Goal: Transaction & Acquisition: Purchase product/service

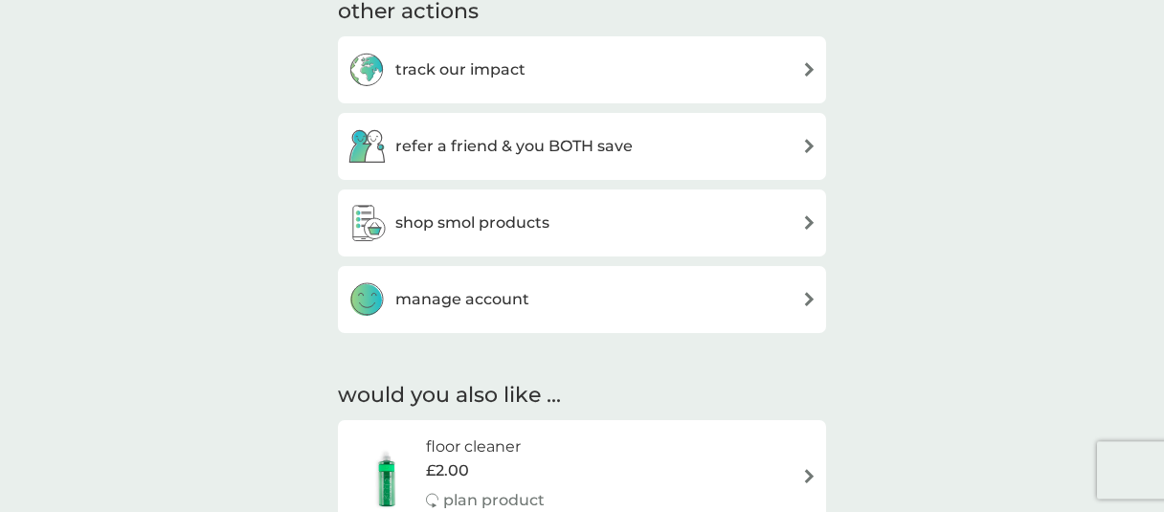
scroll to position [909, 0]
click at [567, 219] on div "shop smol products" at bounding box center [581, 221] width 469 height 38
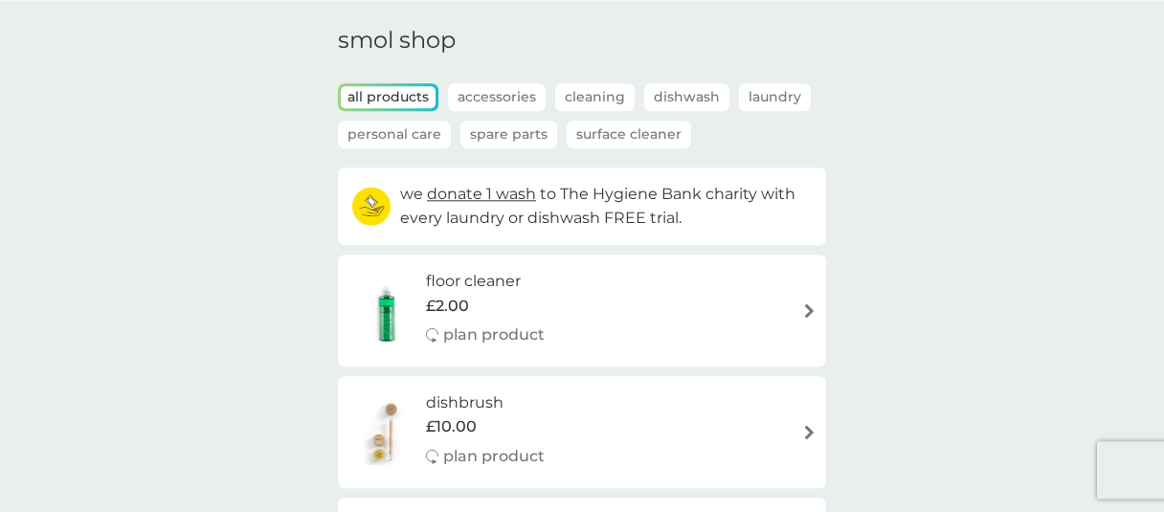
scroll to position [91, 0]
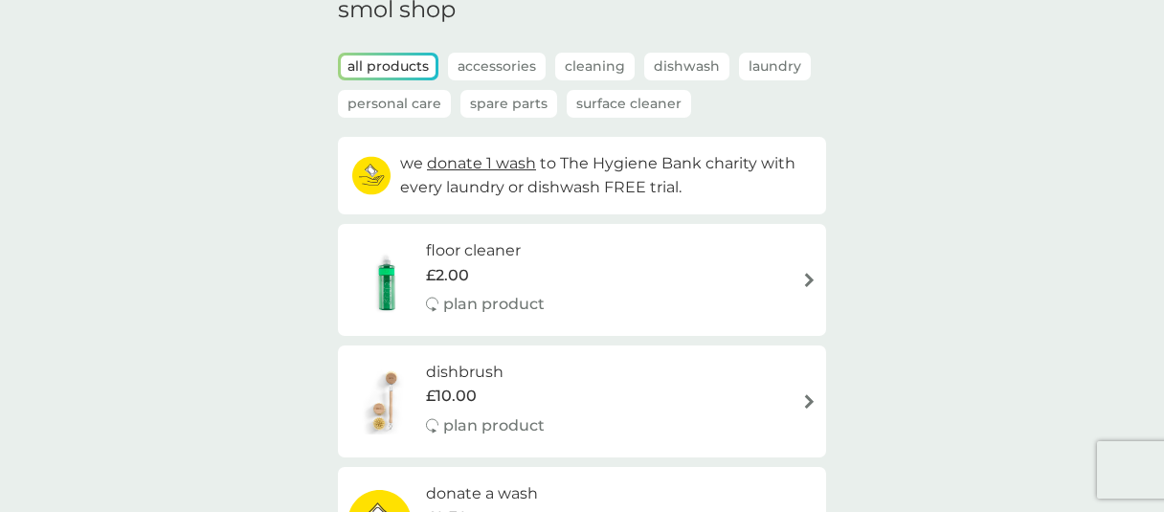
click at [631, 275] on div "floor cleaner £2.00 plan product" at bounding box center [581, 279] width 469 height 83
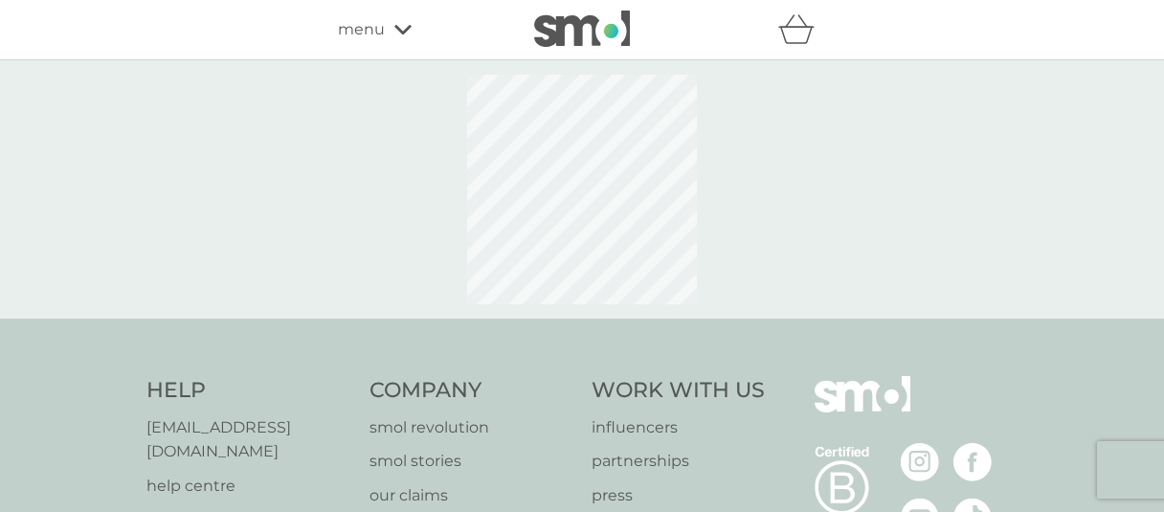
select select "84"
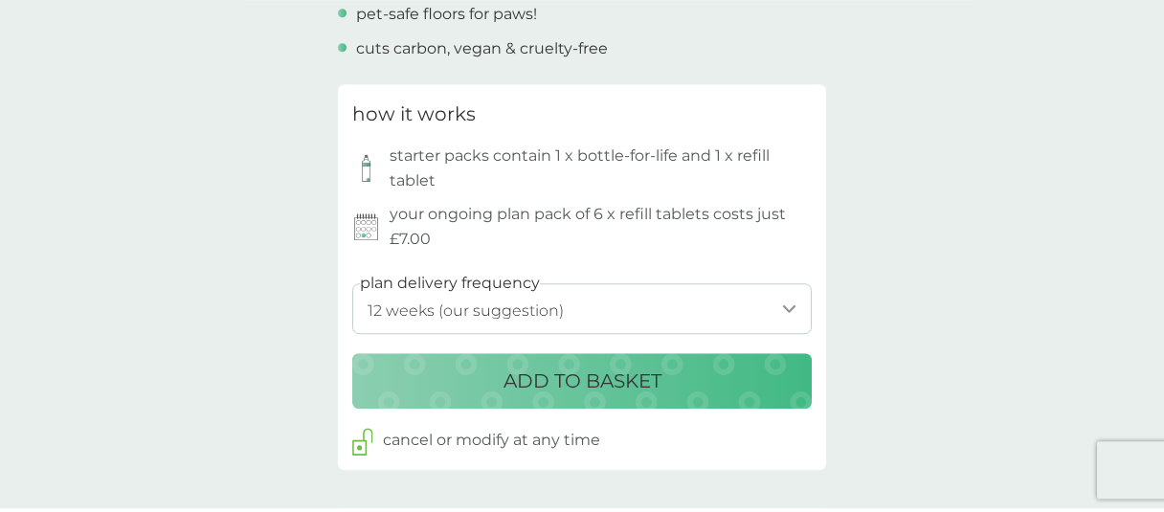
scroll to position [909, 0]
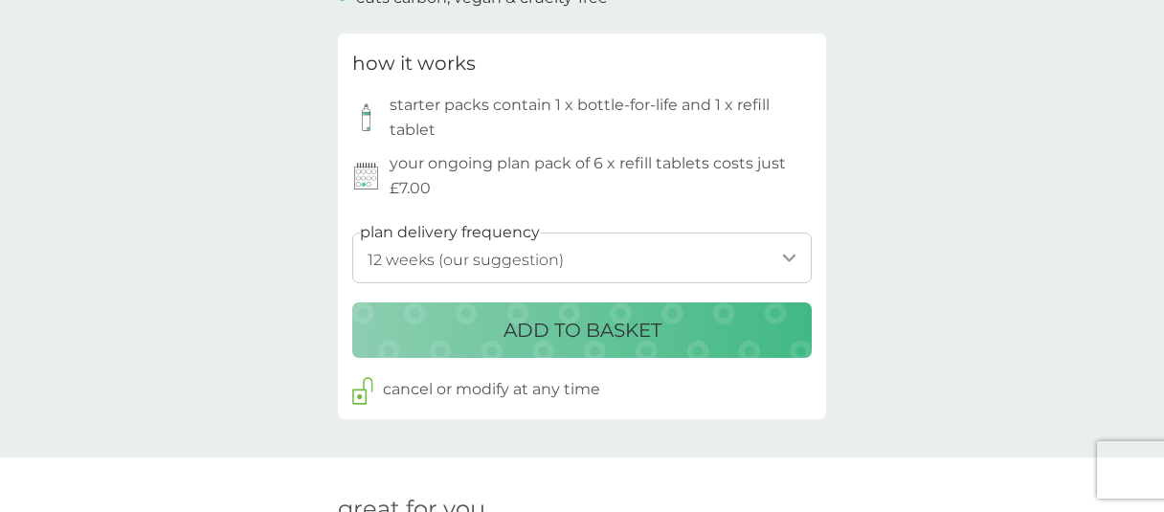
click at [585, 329] on p "ADD TO BASKET" at bounding box center [582, 330] width 158 height 31
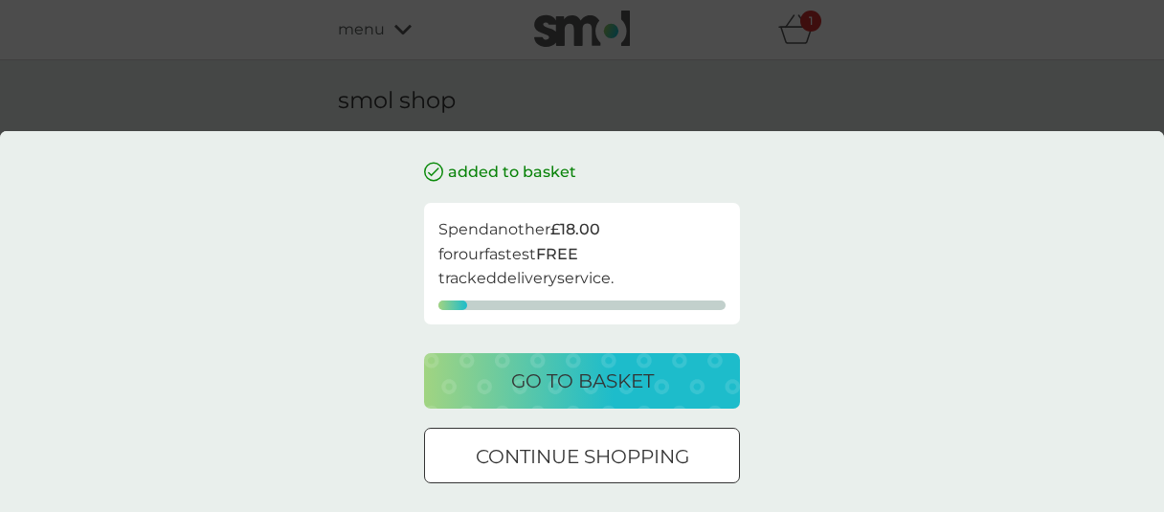
click at [267, 105] on div "added to basket Spend another £18.00 for our fastest FREE tracked delivery serv…" at bounding box center [582, 256] width 1164 height 512
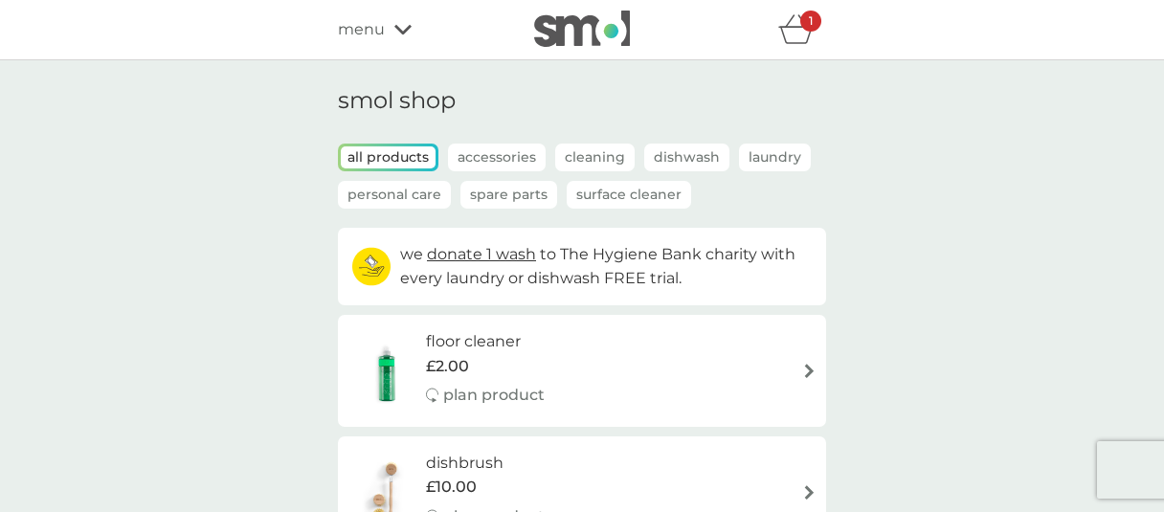
click at [785, 42] on icon "basket" at bounding box center [796, 29] width 36 height 30
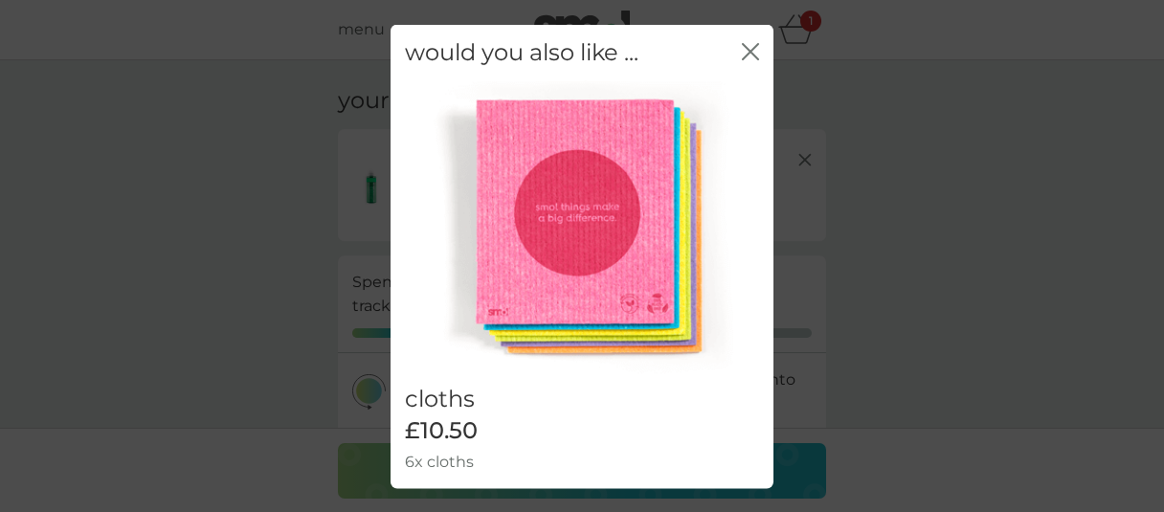
click at [743, 54] on icon "close" at bounding box center [750, 50] width 17 height 17
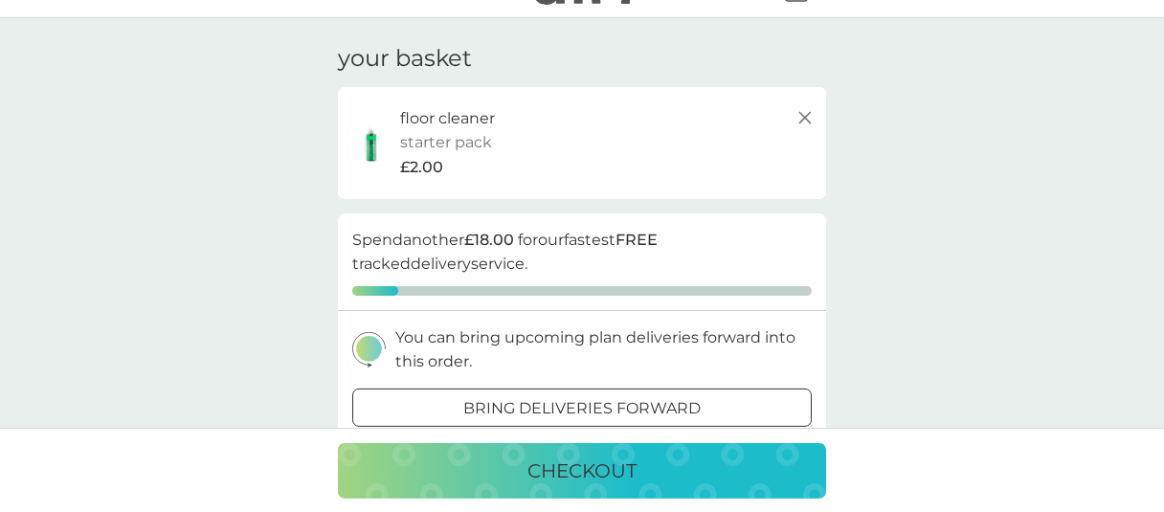
scroll to position [91, 0]
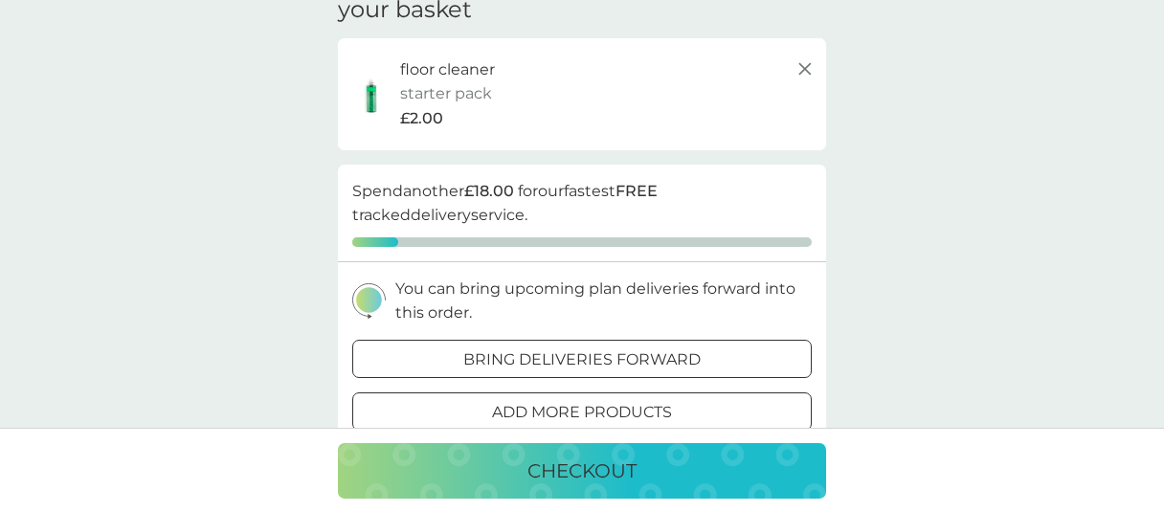
click at [635, 492] on button "checkout" at bounding box center [582, 471] width 488 height 56
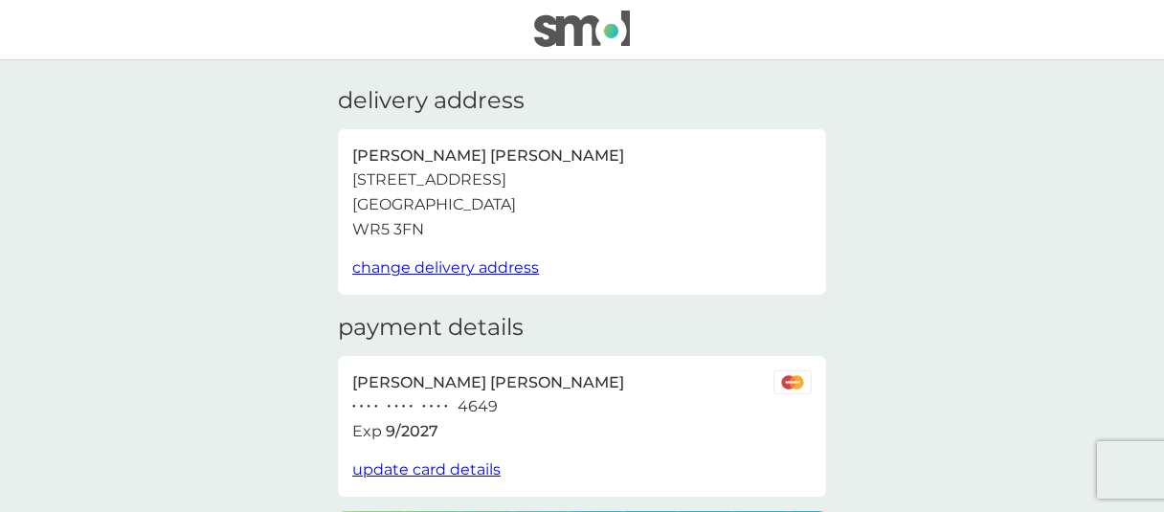
click at [583, 24] on img at bounding box center [582, 29] width 96 height 36
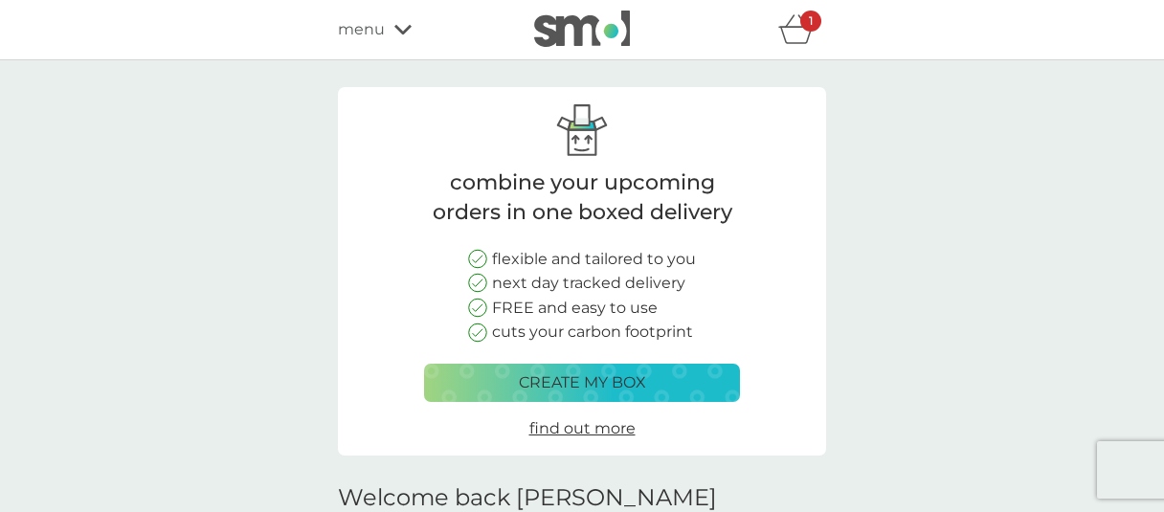
click at [386, 34] on div "menu" at bounding box center [419, 29] width 163 height 25
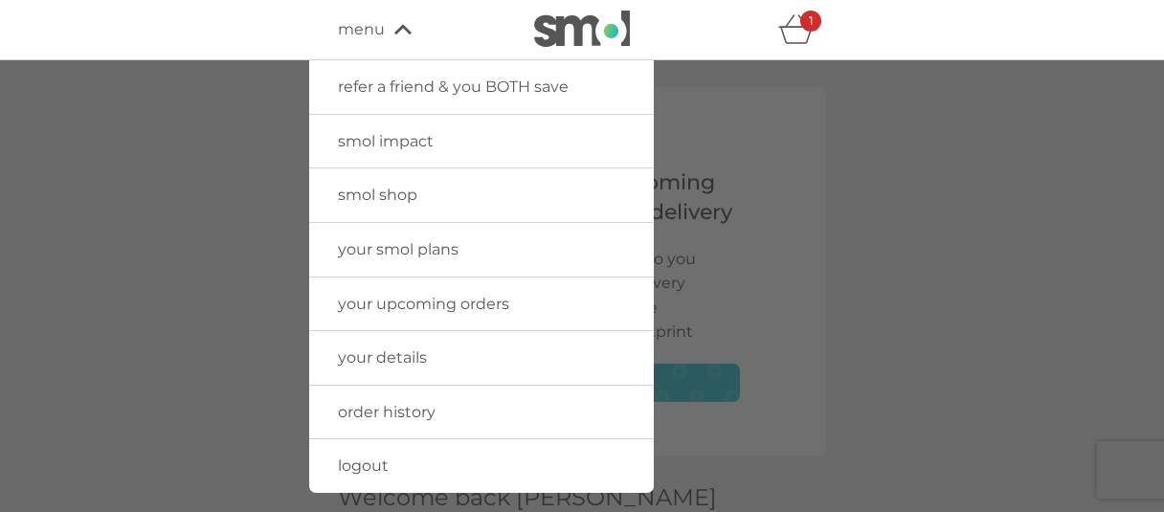
click at [392, 189] on span "smol shop" at bounding box center [377, 195] width 79 height 18
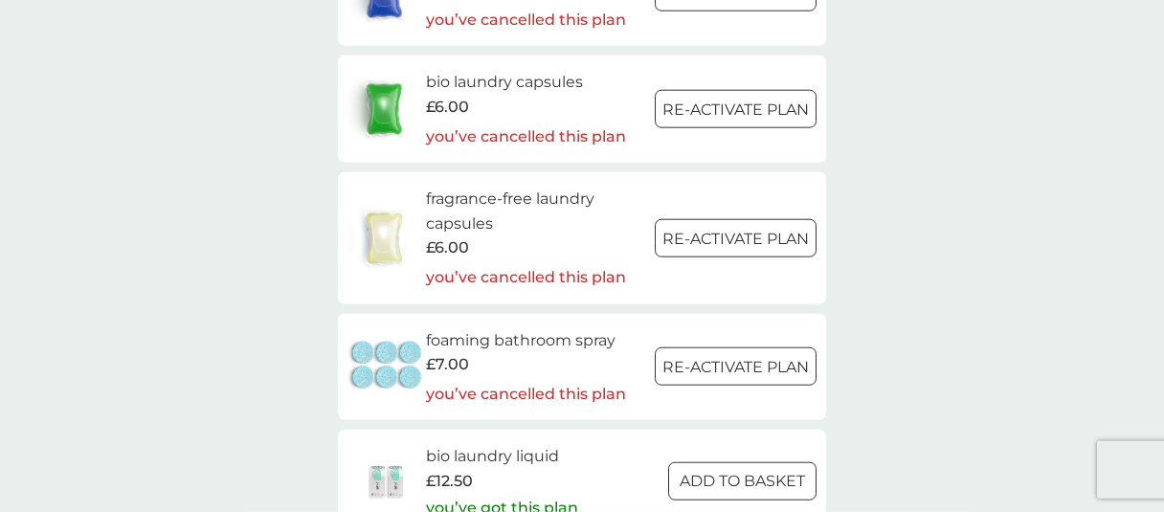
scroll to position [2273, 0]
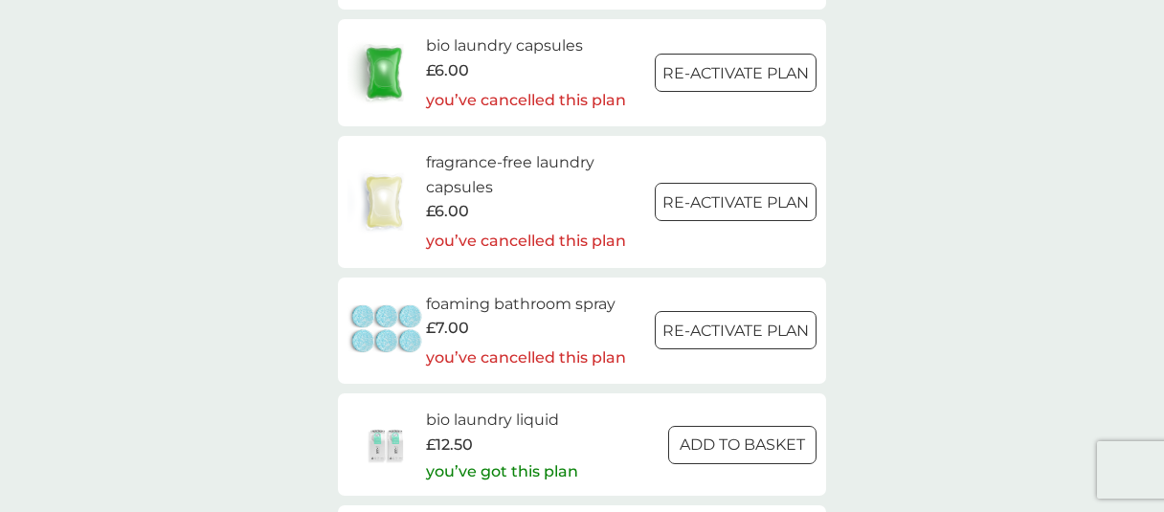
click at [705, 340] on div at bounding box center [736, 332] width 69 height 20
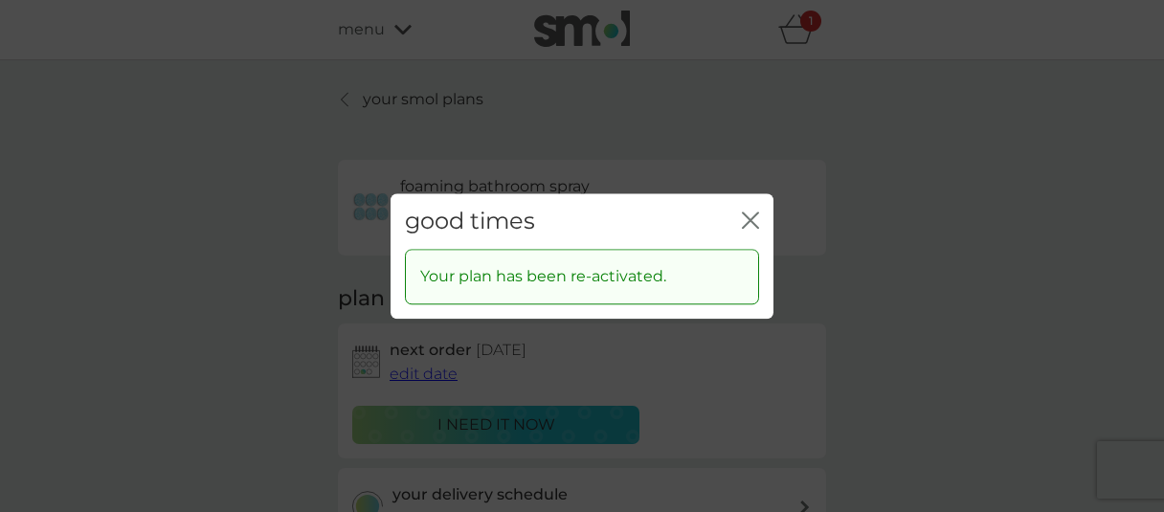
click at [740, 213] on div "good times close" at bounding box center [582, 221] width 383 height 56
click at [753, 222] on icon "close" at bounding box center [750, 220] width 17 height 17
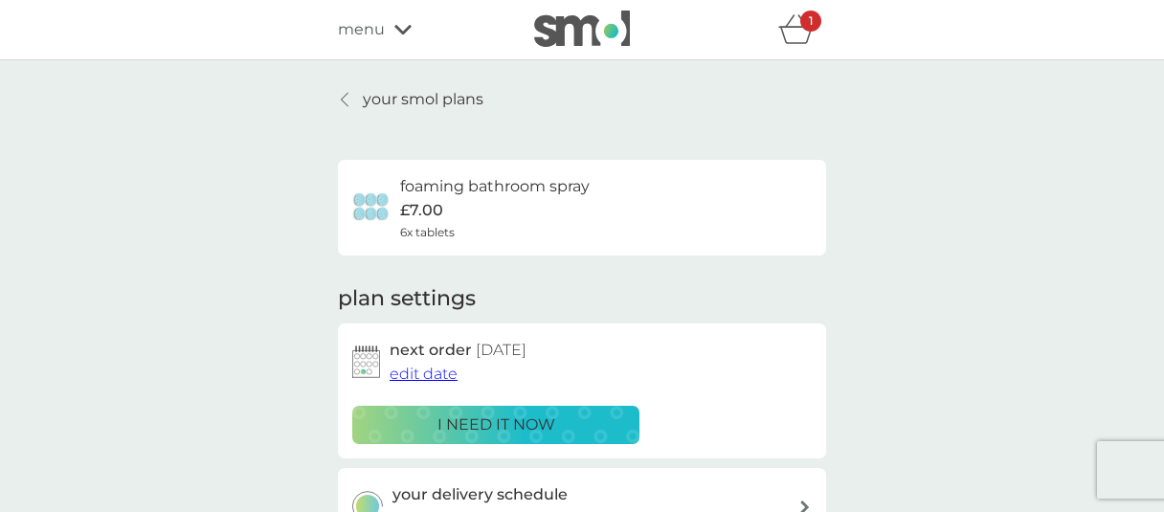
click at [424, 102] on p "your smol plans" at bounding box center [423, 99] width 121 height 25
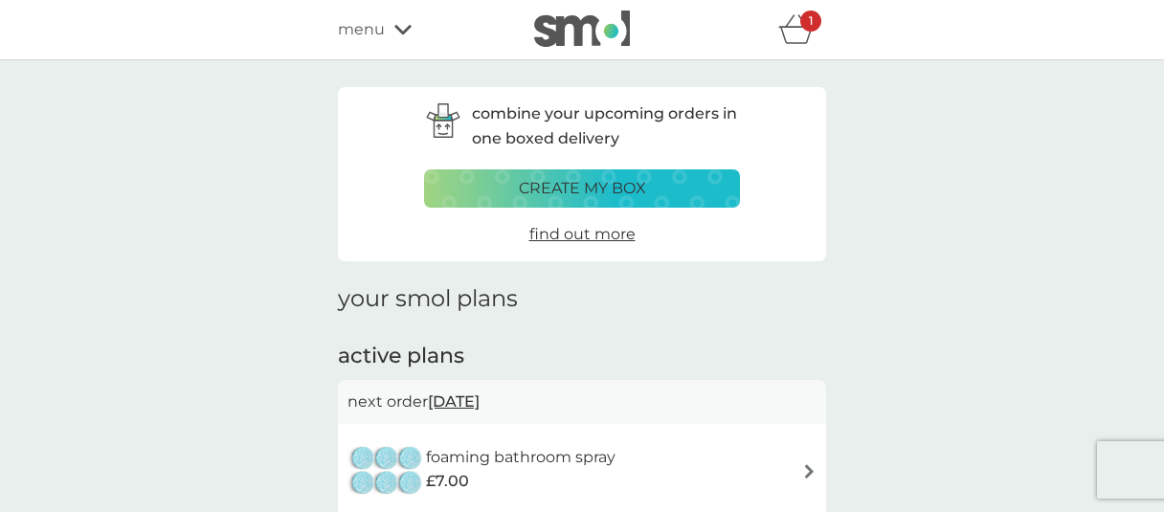
click at [360, 39] on span "menu" at bounding box center [361, 29] width 47 height 25
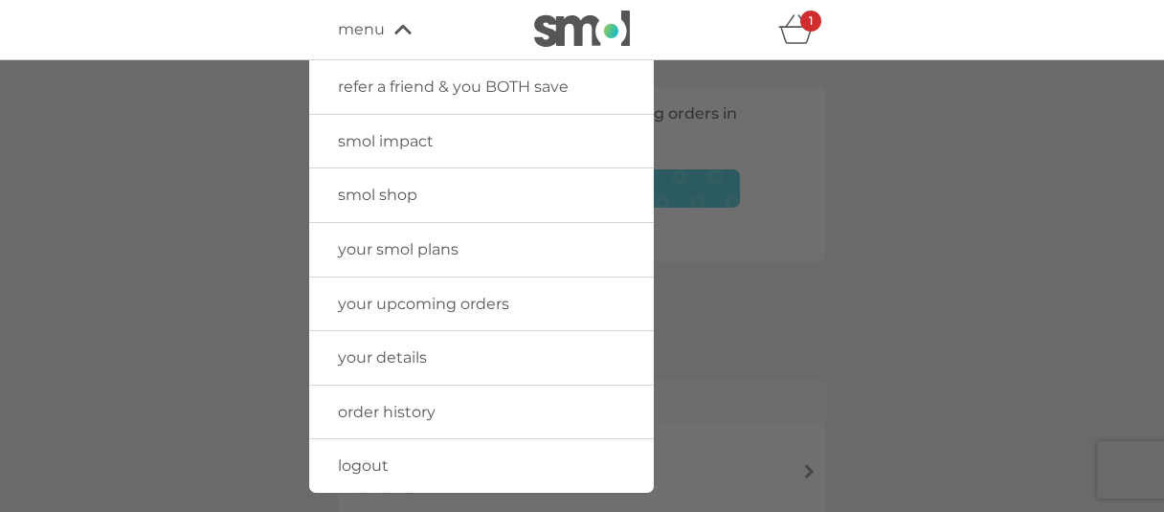
click at [404, 250] on span "your smol plans" at bounding box center [398, 249] width 121 height 18
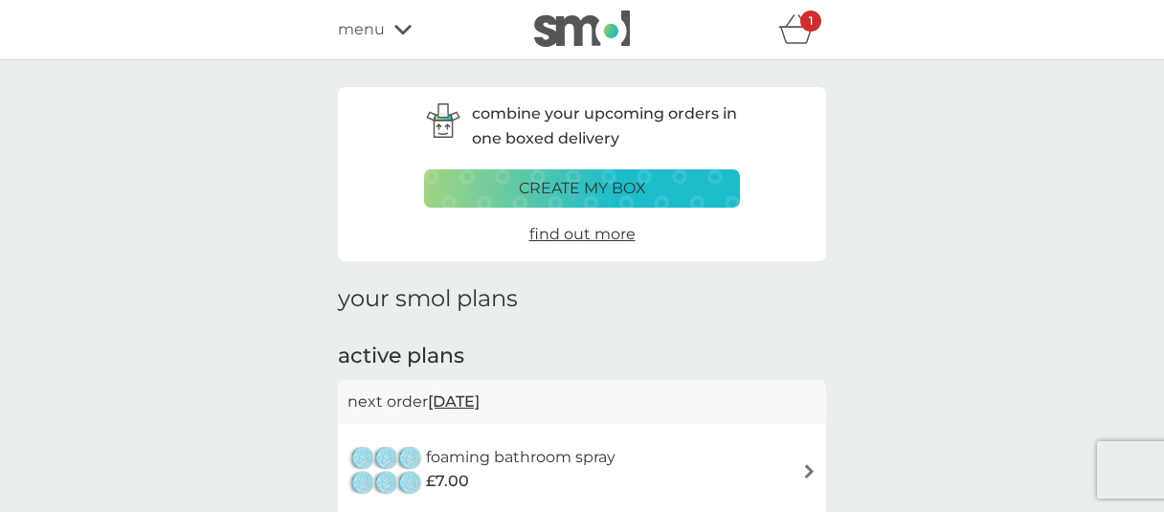
click at [801, 29] on div "1" at bounding box center [810, 21] width 21 height 21
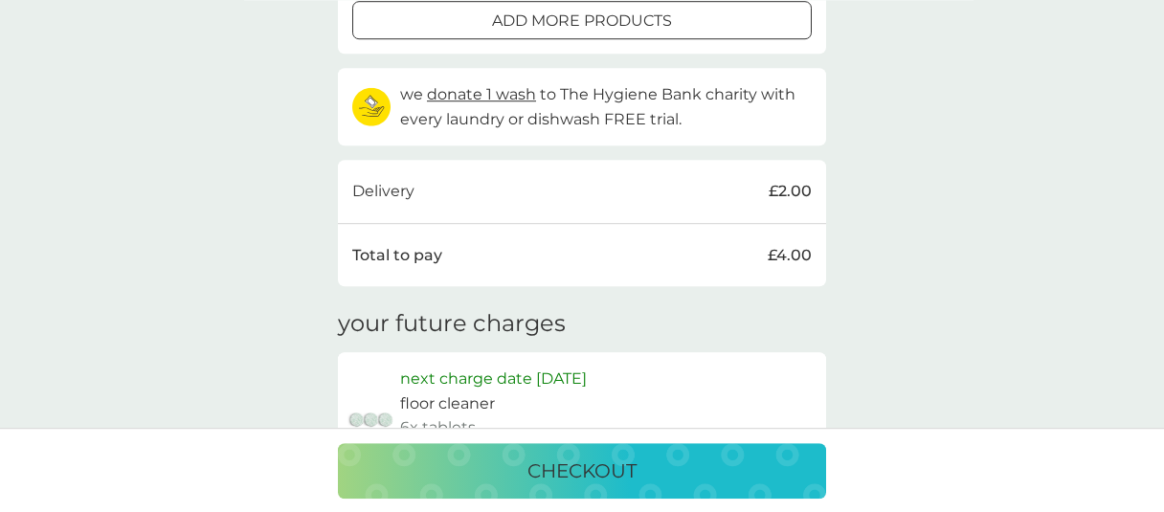
scroll to position [364, 0]
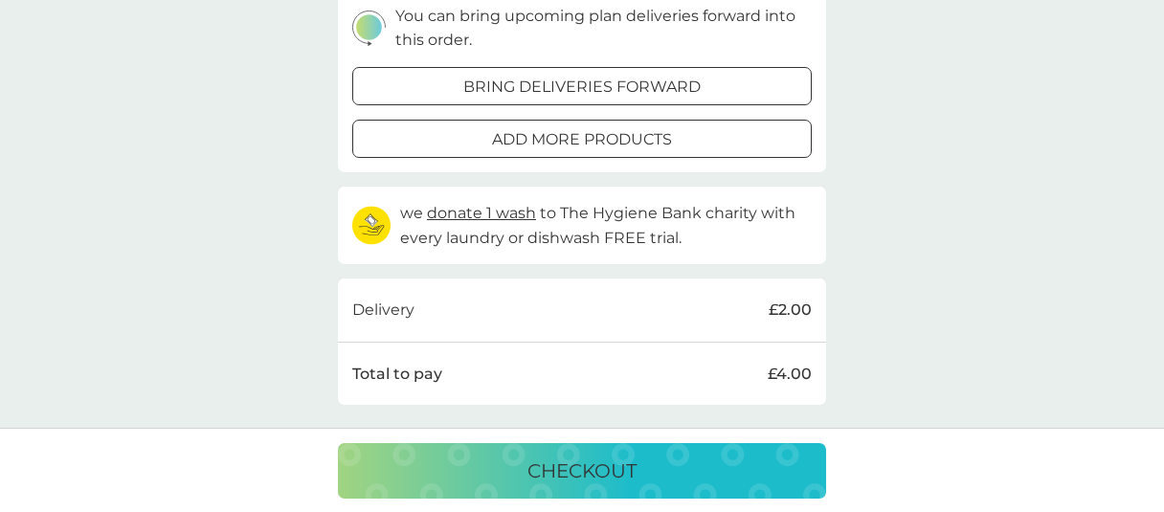
click at [591, 91] on div at bounding box center [581, 87] width 69 height 20
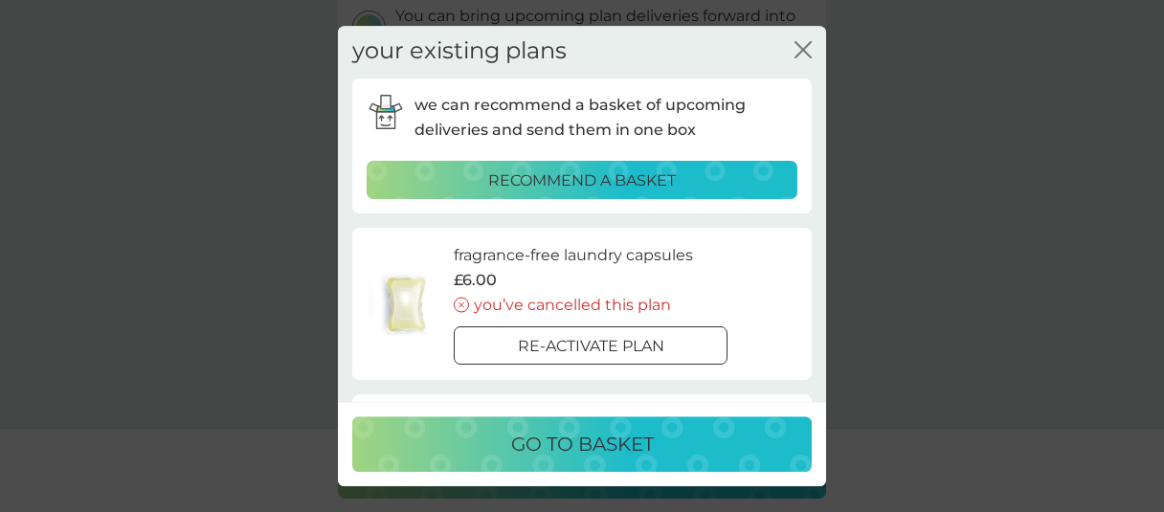
scroll to position [0, 0]
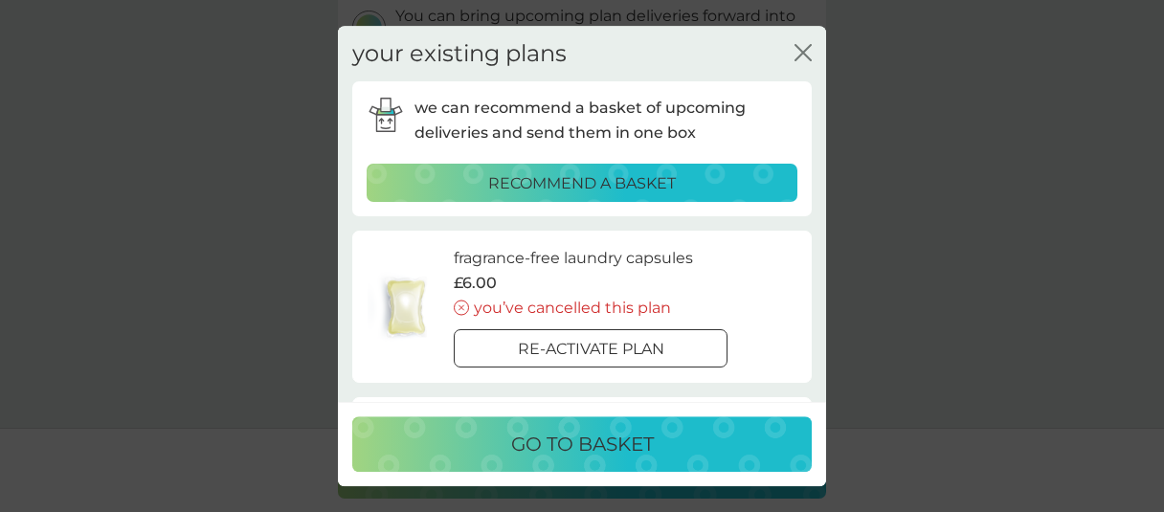
click at [687, 181] on div "recommend a basket" at bounding box center [582, 183] width 406 height 25
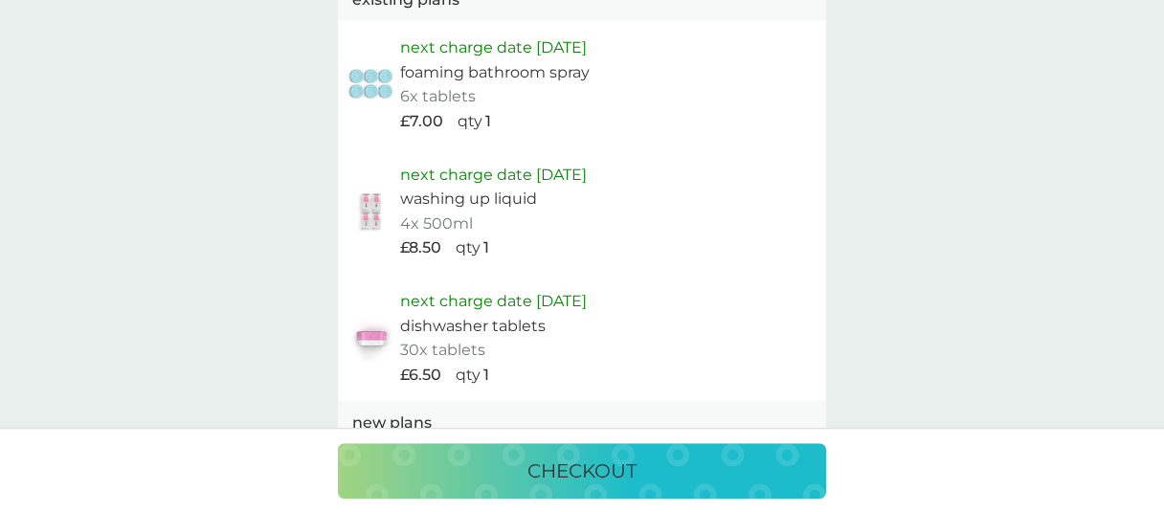
scroll to position [1079, 0]
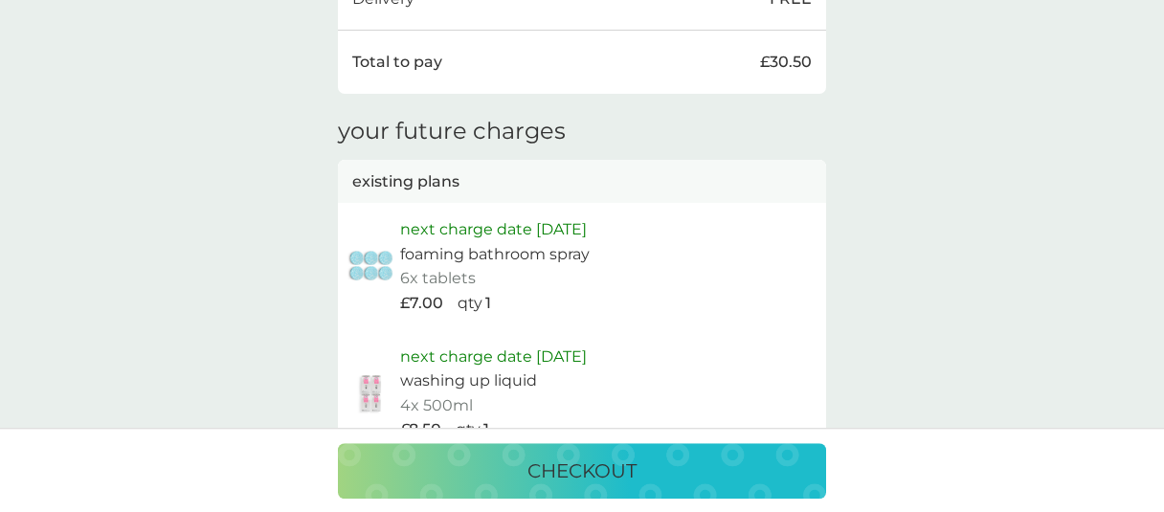
click at [619, 463] on p "checkout" at bounding box center [581, 471] width 109 height 31
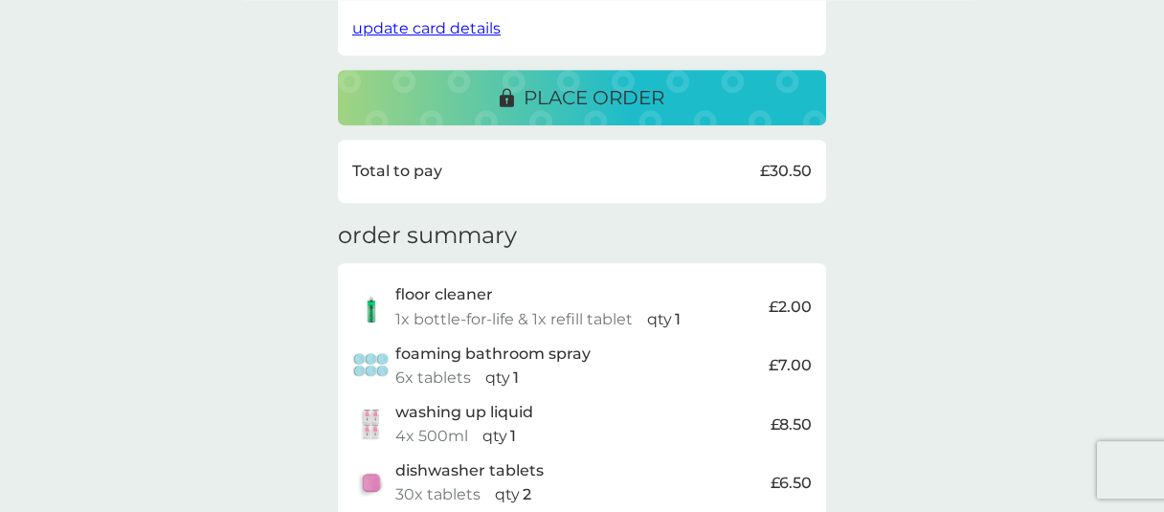
scroll to position [413, 0]
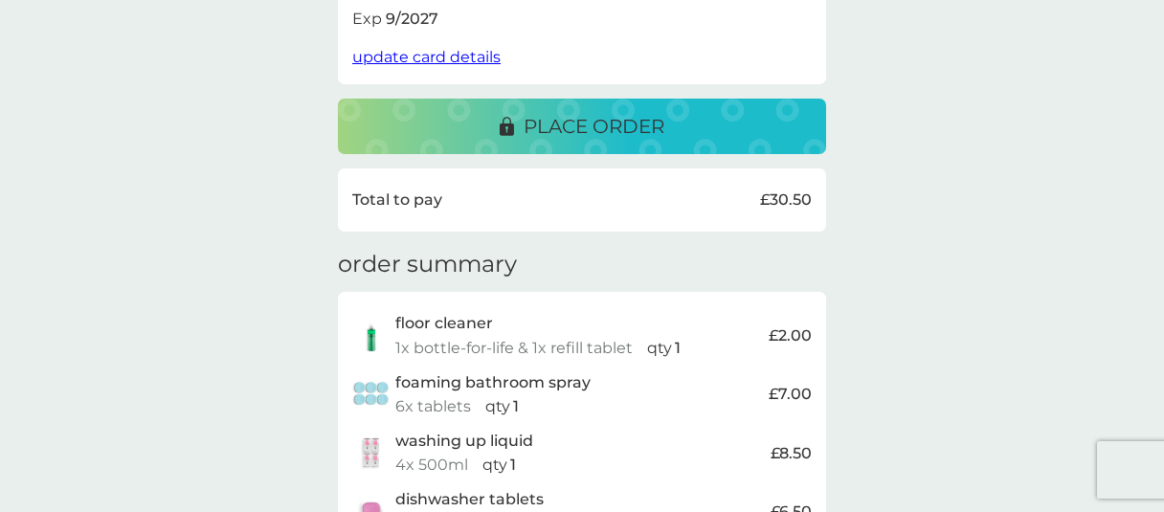
click at [586, 114] on p "place order" at bounding box center [594, 126] width 141 height 31
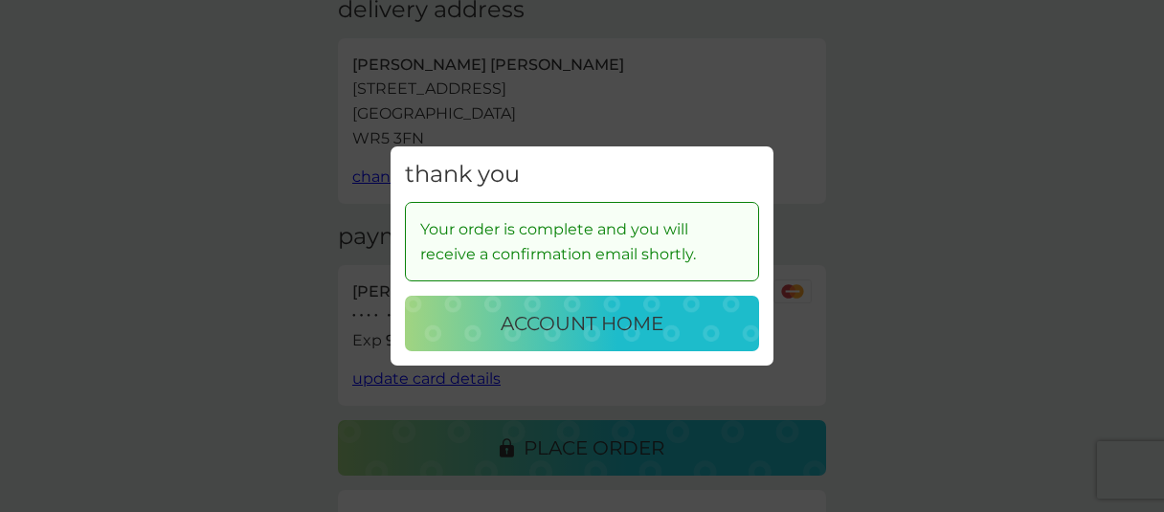
scroll to position [182, 0]
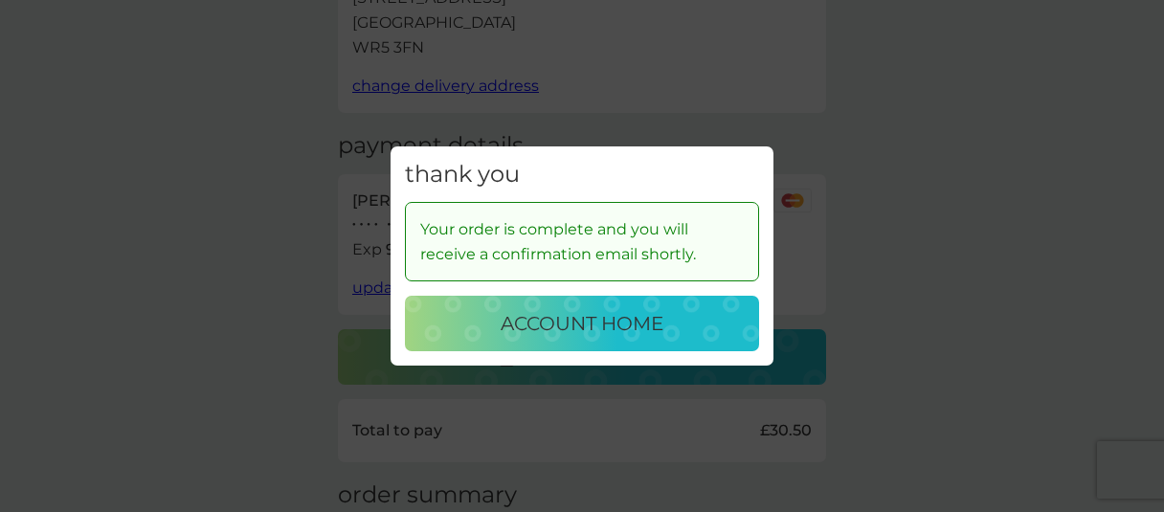
click at [556, 317] on p "account home" at bounding box center [582, 323] width 163 height 31
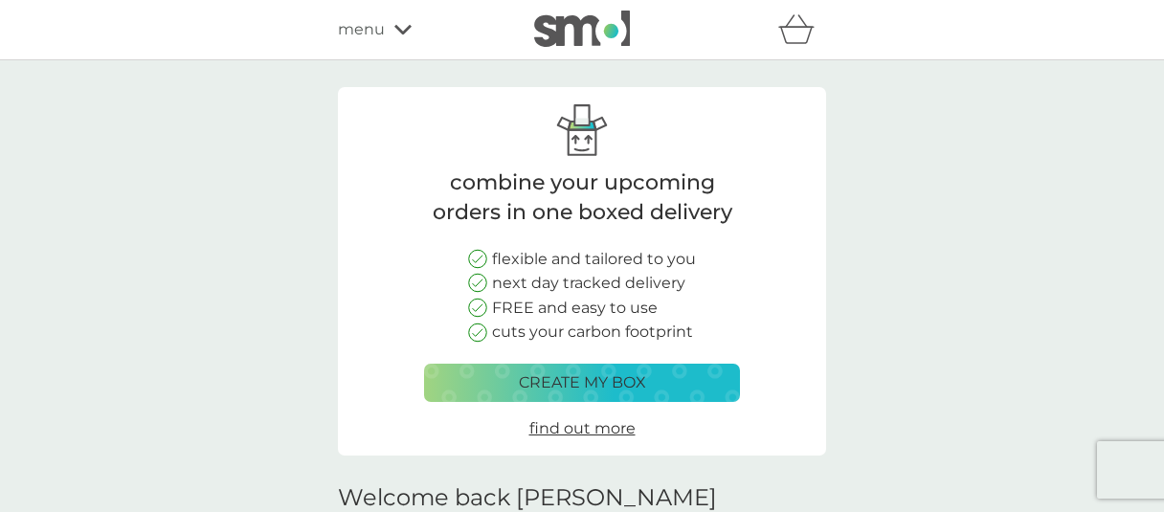
click at [401, 32] on icon at bounding box center [402, 30] width 17 height 10
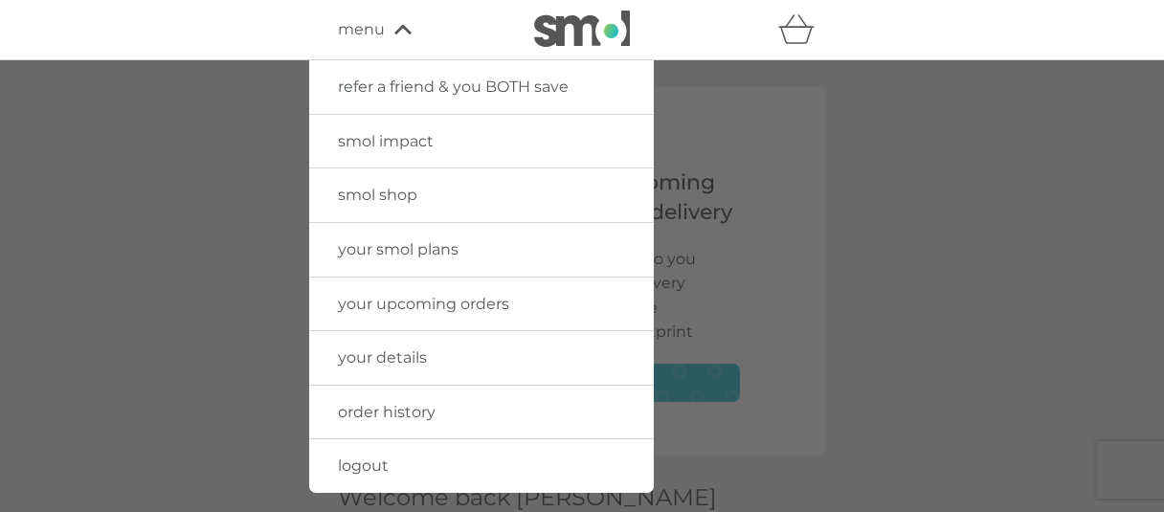
click at [388, 300] on span "your upcoming orders" at bounding box center [423, 304] width 171 height 18
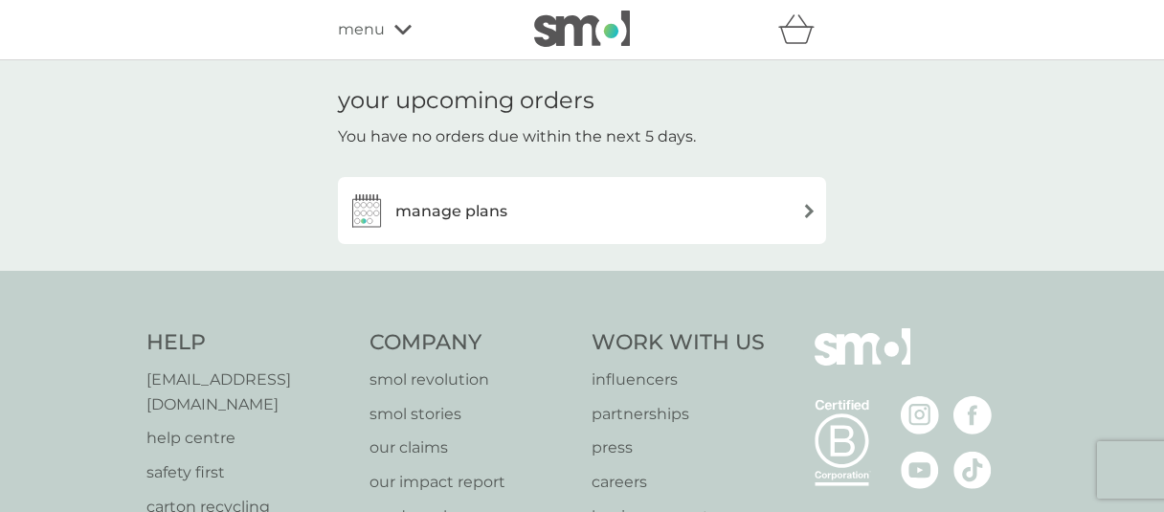
click at [681, 205] on div "manage plans" at bounding box center [581, 210] width 469 height 38
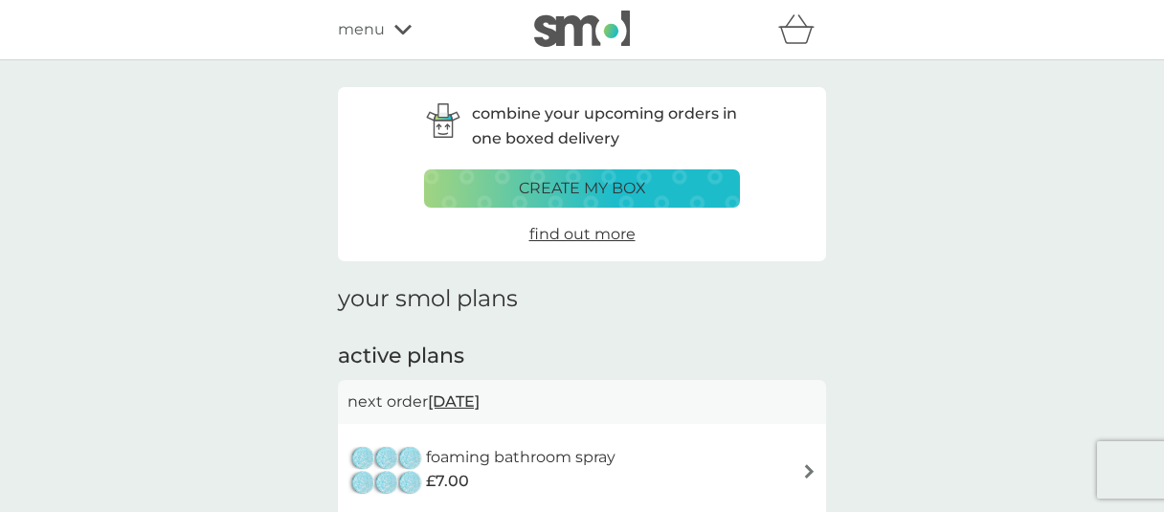
click at [384, 30] on span "menu" at bounding box center [361, 29] width 47 height 25
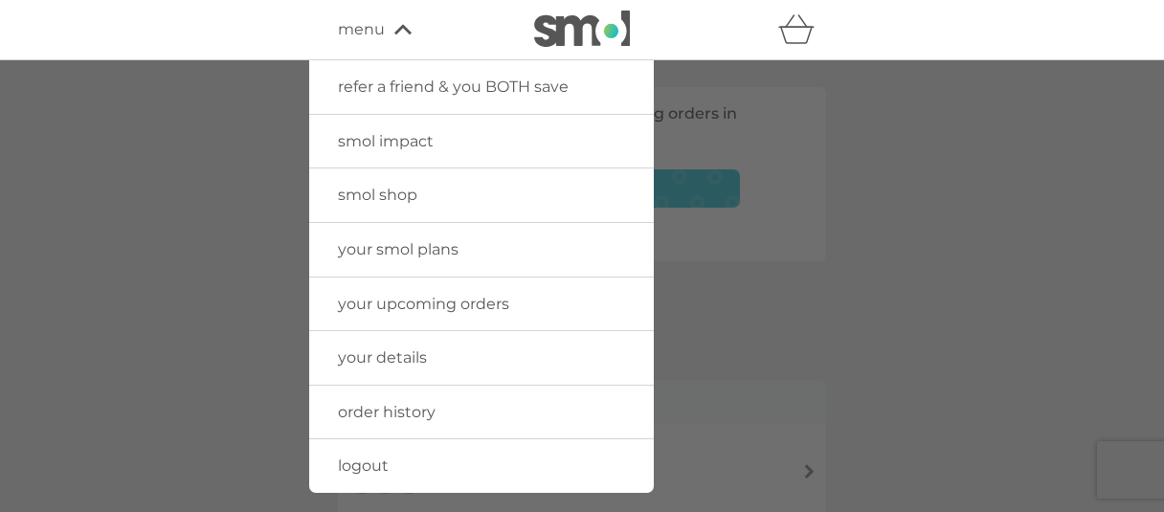
click at [409, 409] on span "order history" at bounding box center [387, 412] width 98 height 18
